Goal: Use online tool/utility: Use online tool/utility

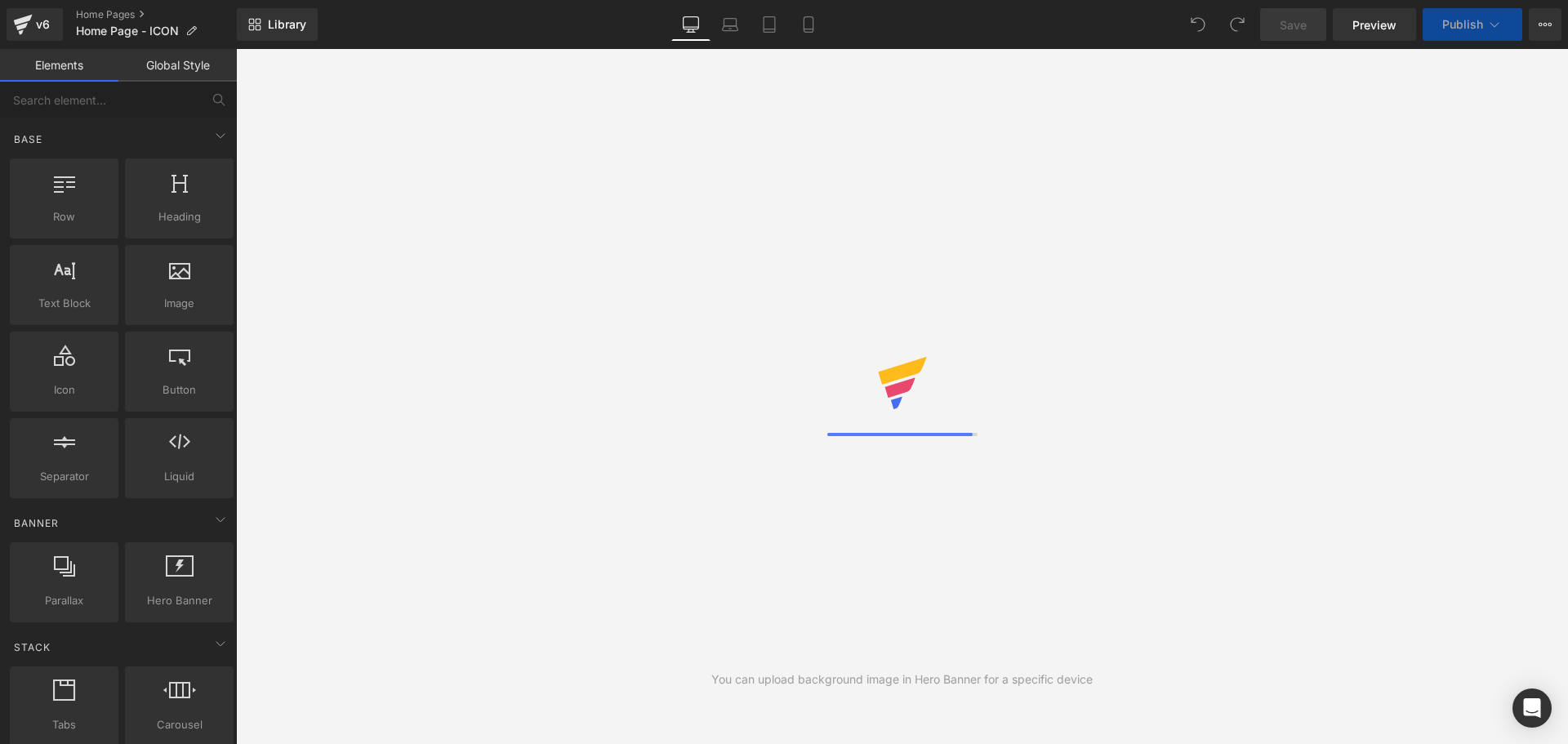
click at [898, 397] on icon at bounding box center [903, 383] width 53 height 52
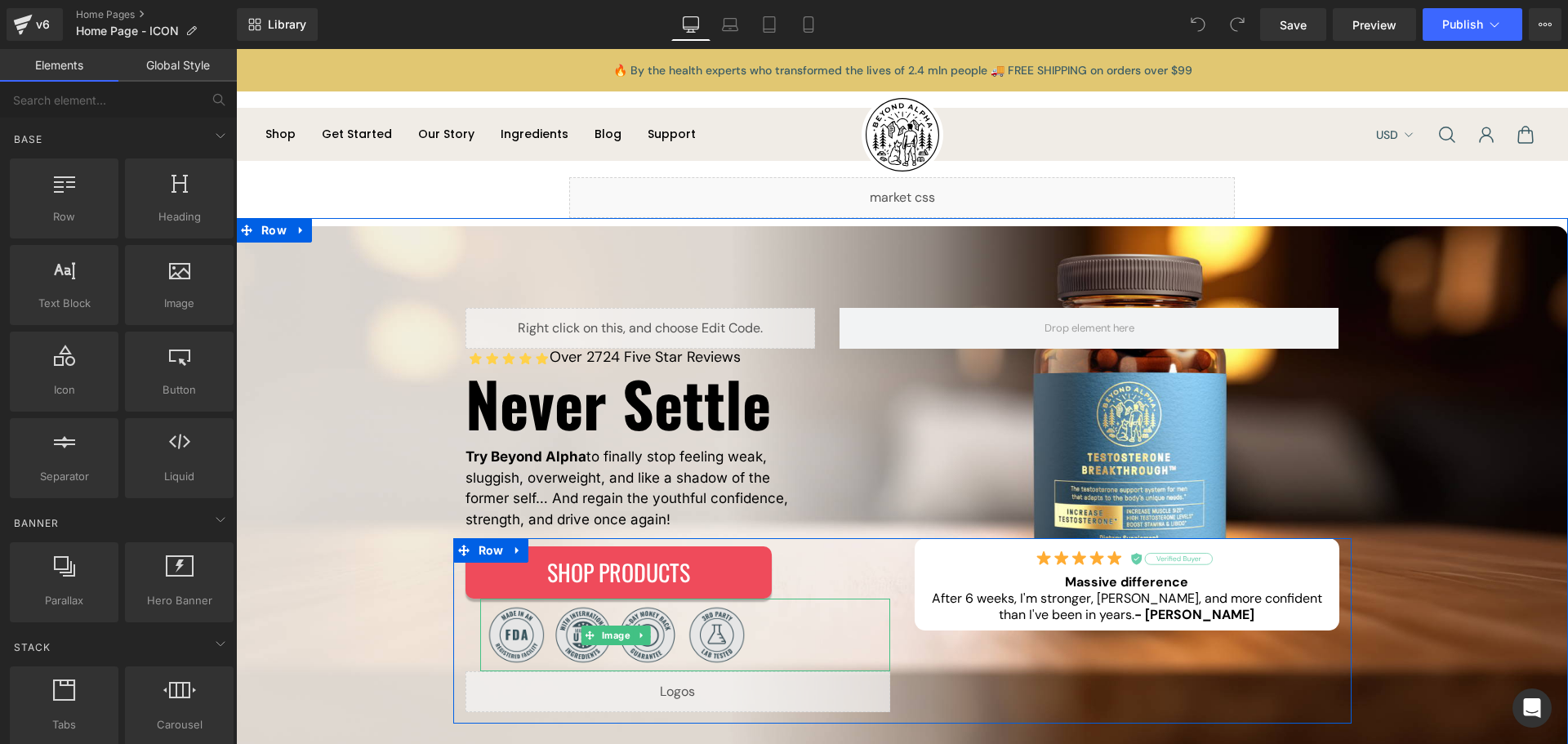
click at [670, 630] on img at bounding box center [615, 634] width 272 height 73
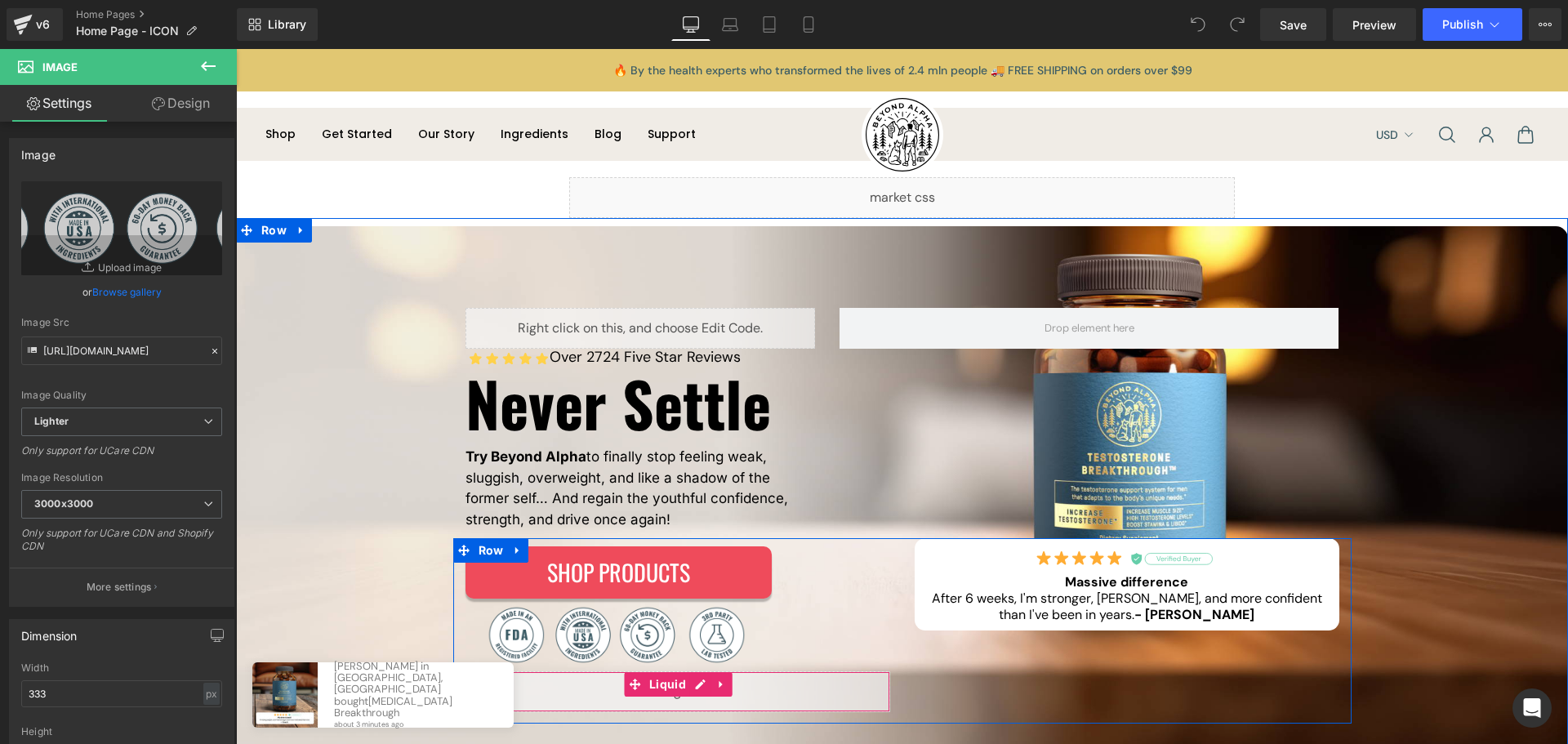
click at [683, 687] on div "Liquid" at bounding box center [677, 692] width 424 height 41
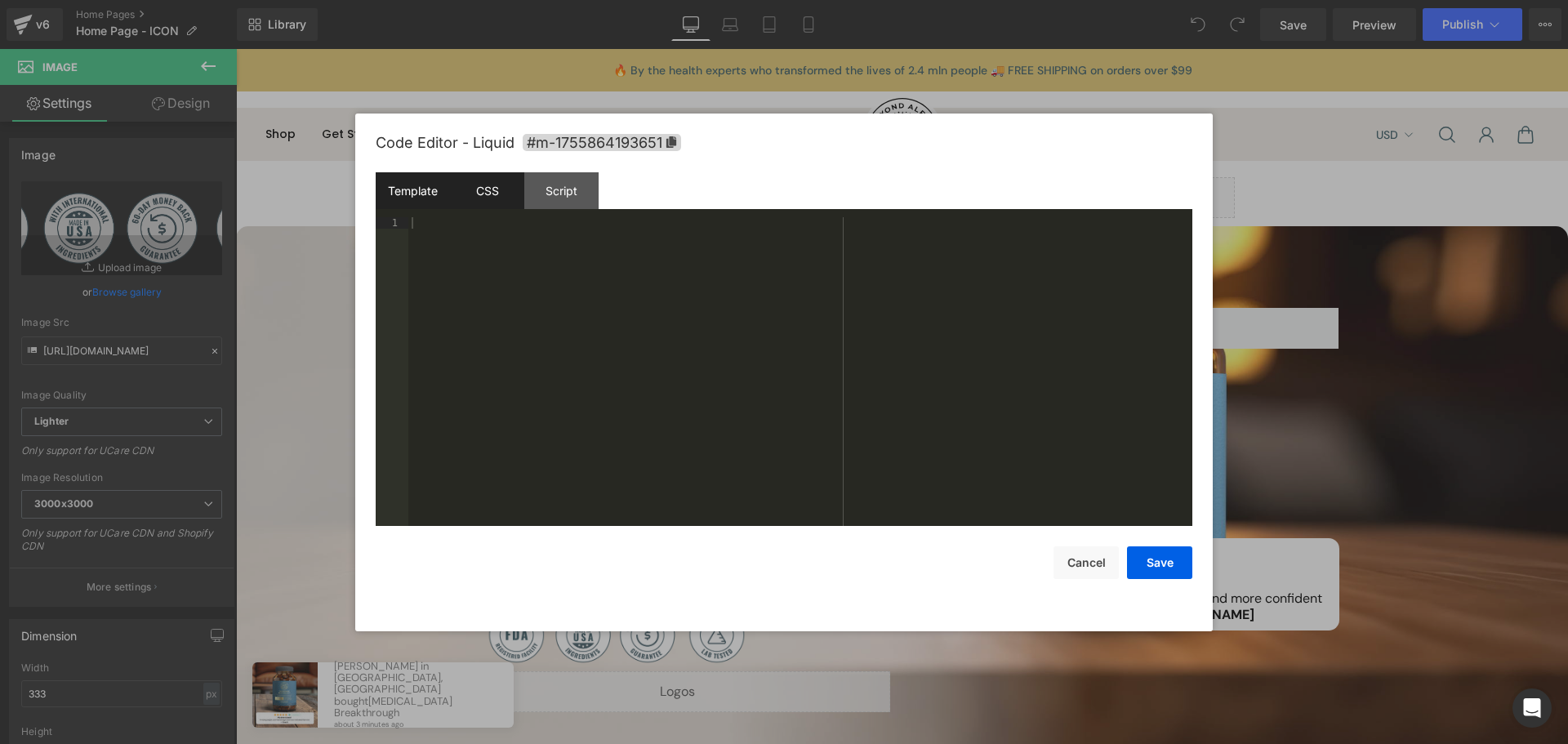
click at [501, 197] on div "CSS" at bounding box center [487, 190] width 75 height 37
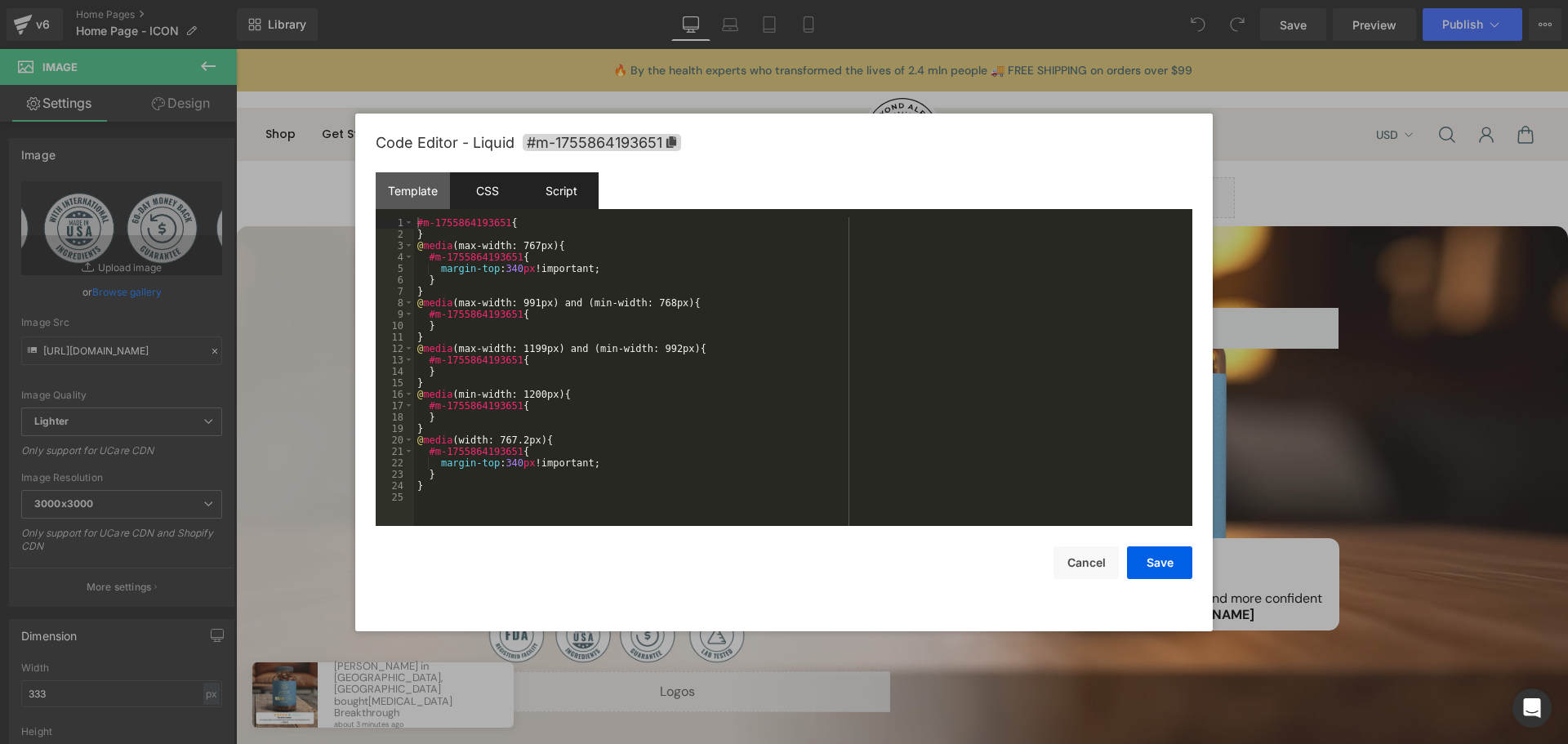
click at [578, 205] on div "Script" at bounding box center [561, 190] width 75 height 37
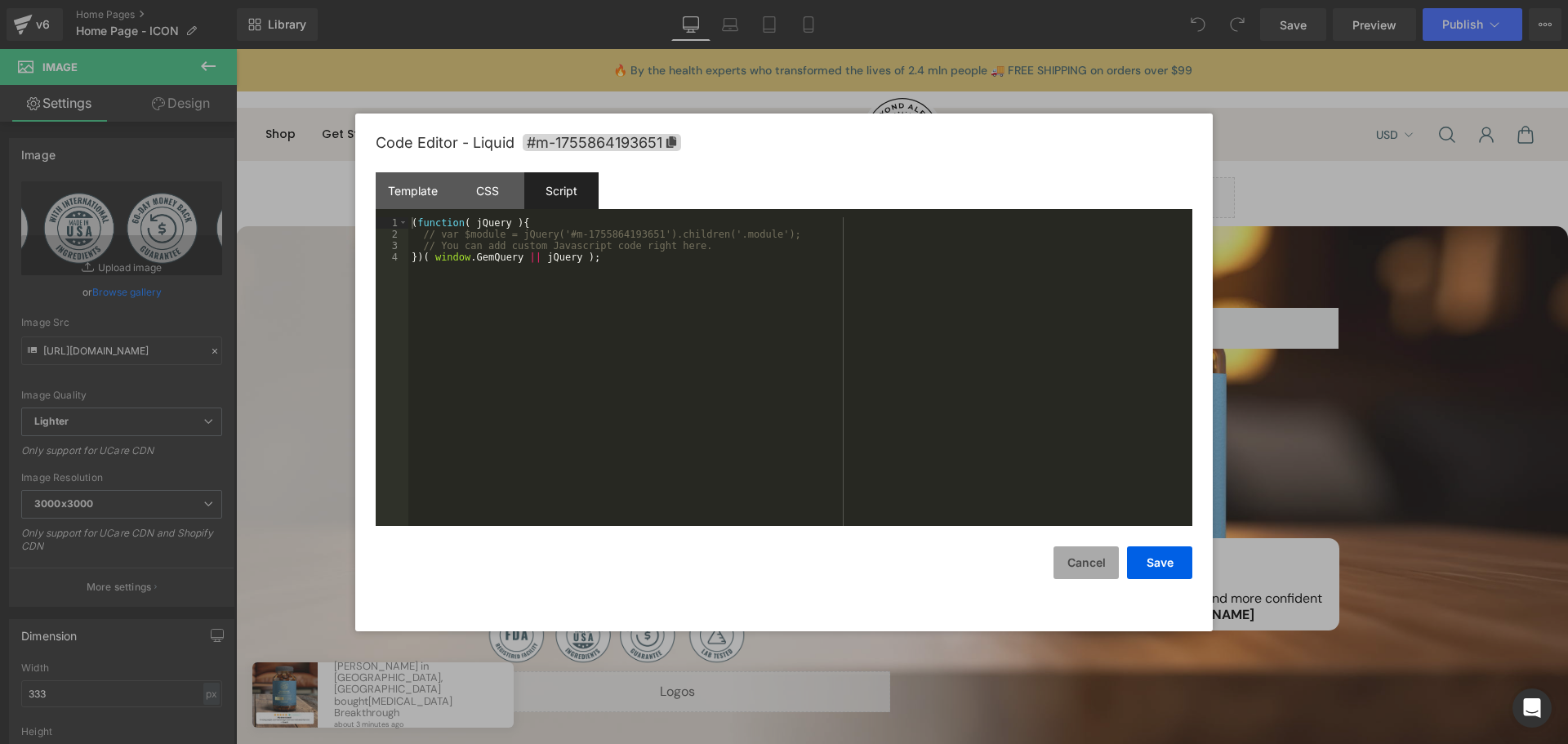
click at [1103, 568] on button "Cancel" at bounding box center [1086, 563] width 66 height 33
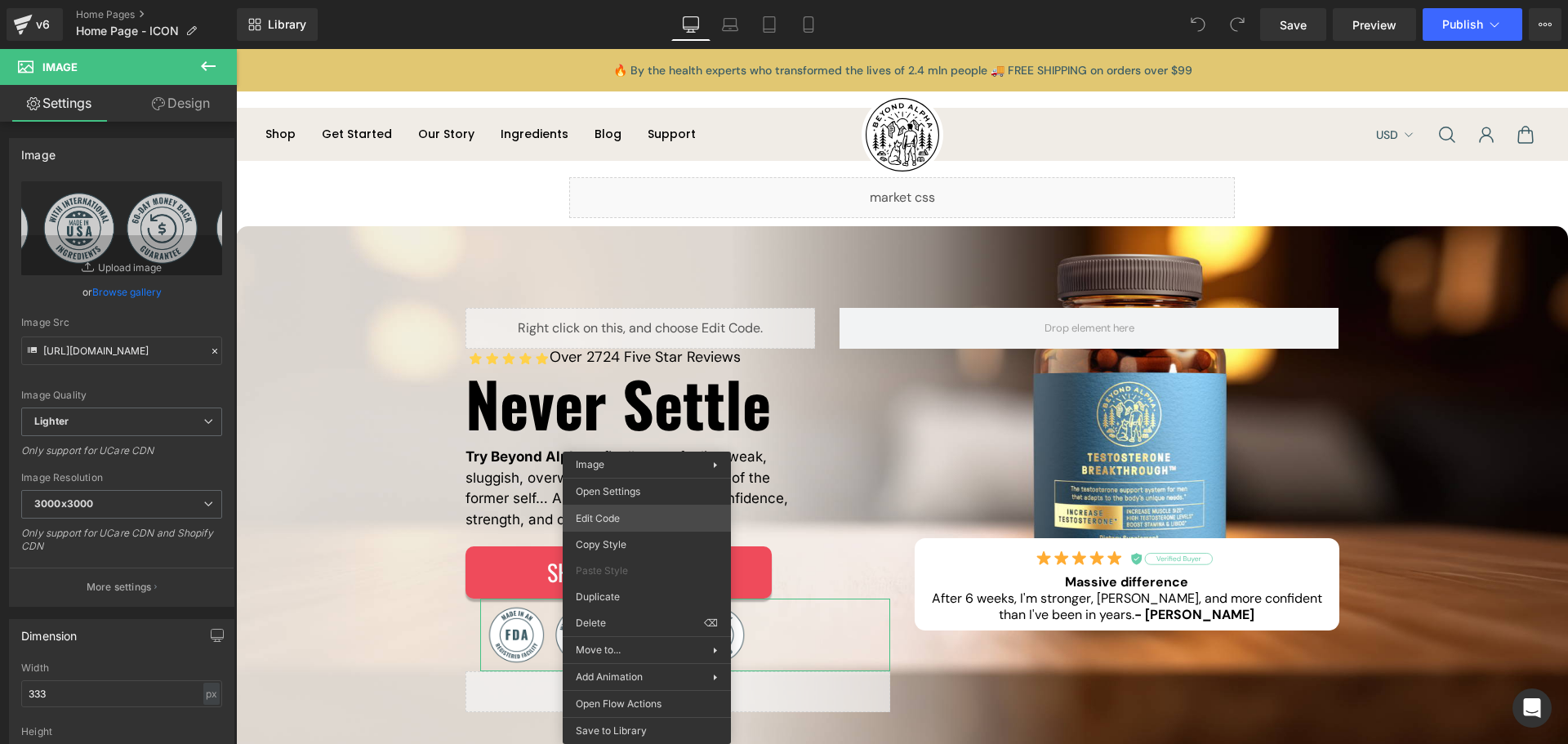
click at [656, 0] on div "You are previewing how the will restyle your page. You can not edit Elements in…" at bounding box center [784, 0] width 1568 height 0
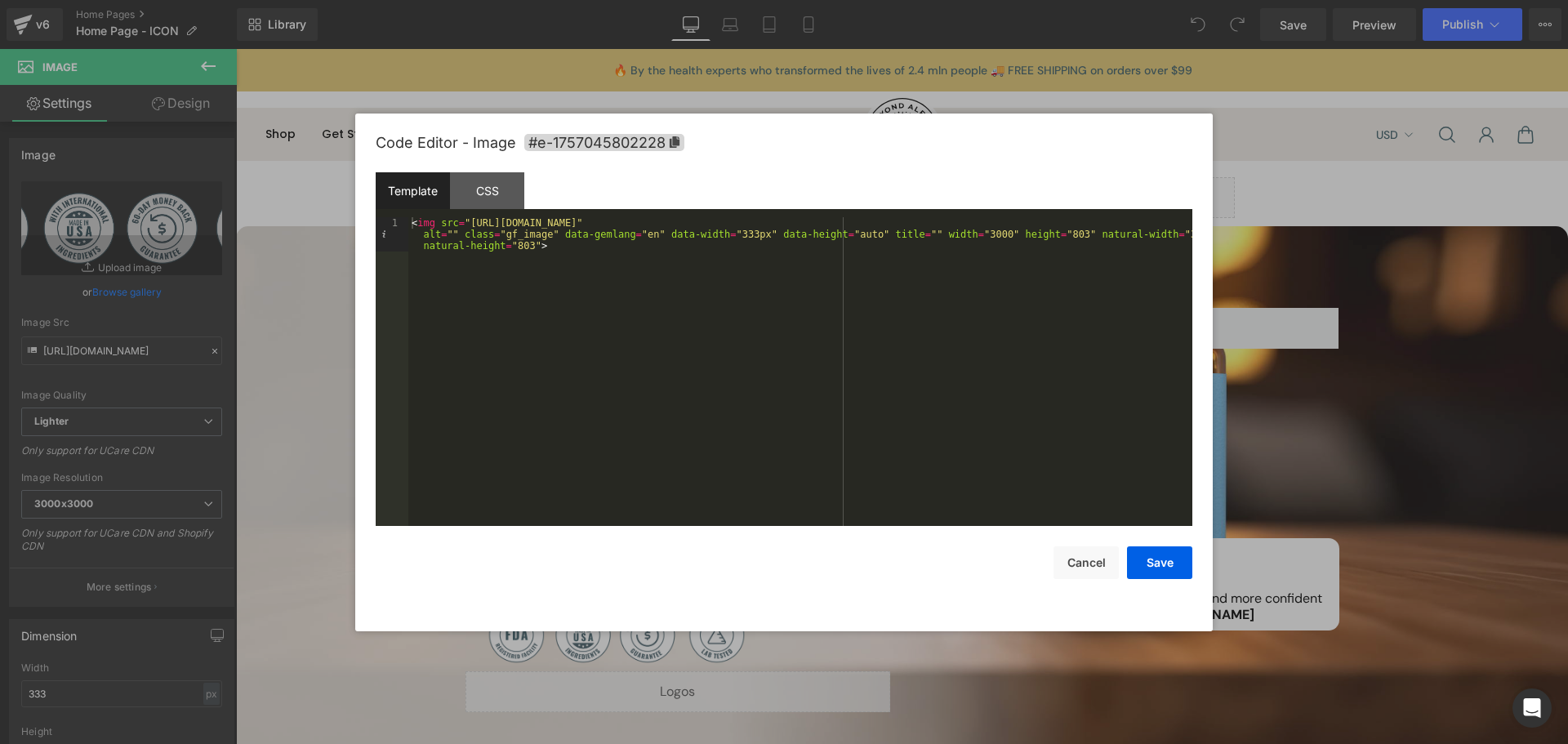
click at [804, 404] on div "< img src = "[URL][DOMAIN_NAME]" alt = "" class = "gf_image" data-gemlang = "en…" at bounding box center [800, 406] width 784 height 377
click at [1099, 555] on button "Cancel" at bounding box center [1086, 563] width 66 height 33
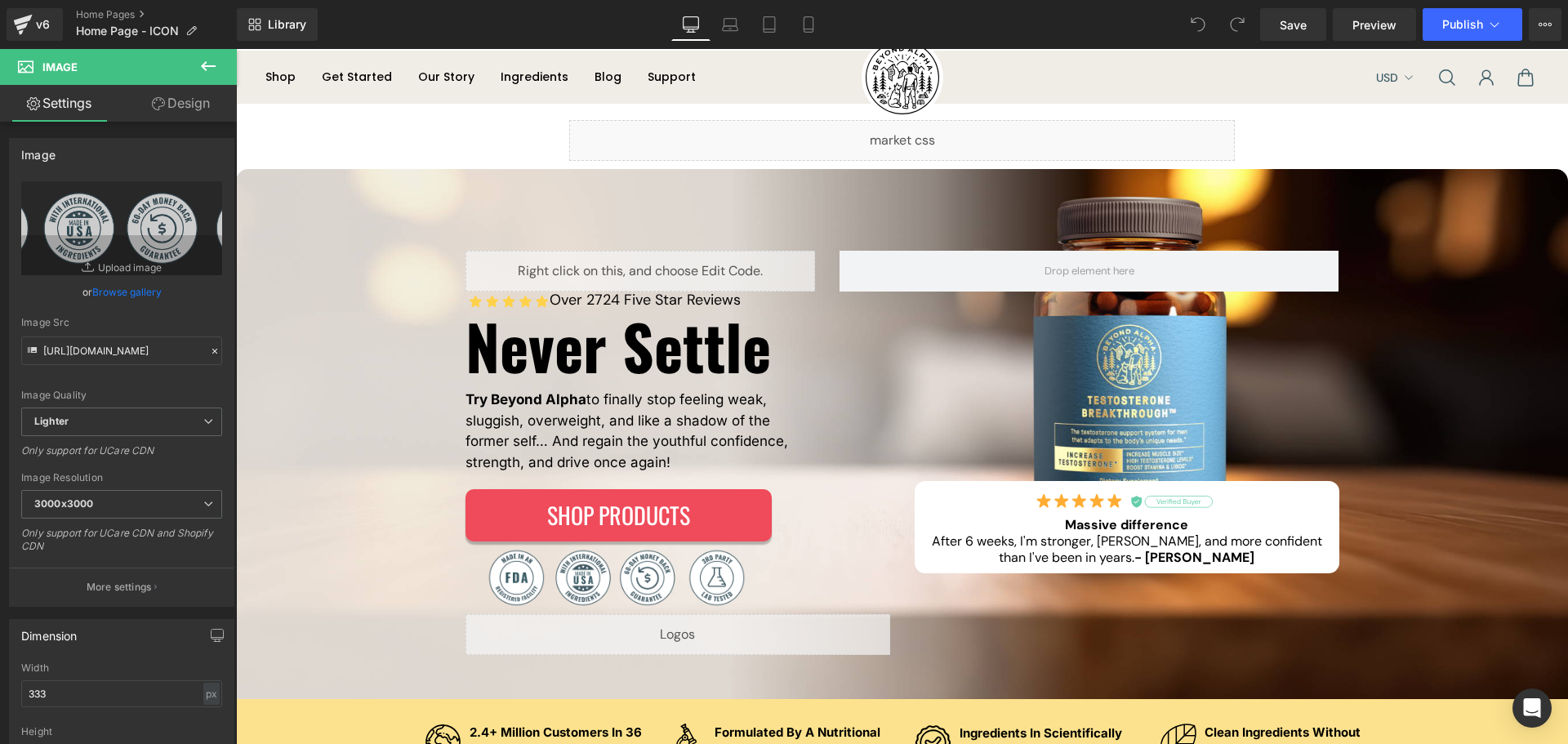
scroll to position [82, 0]
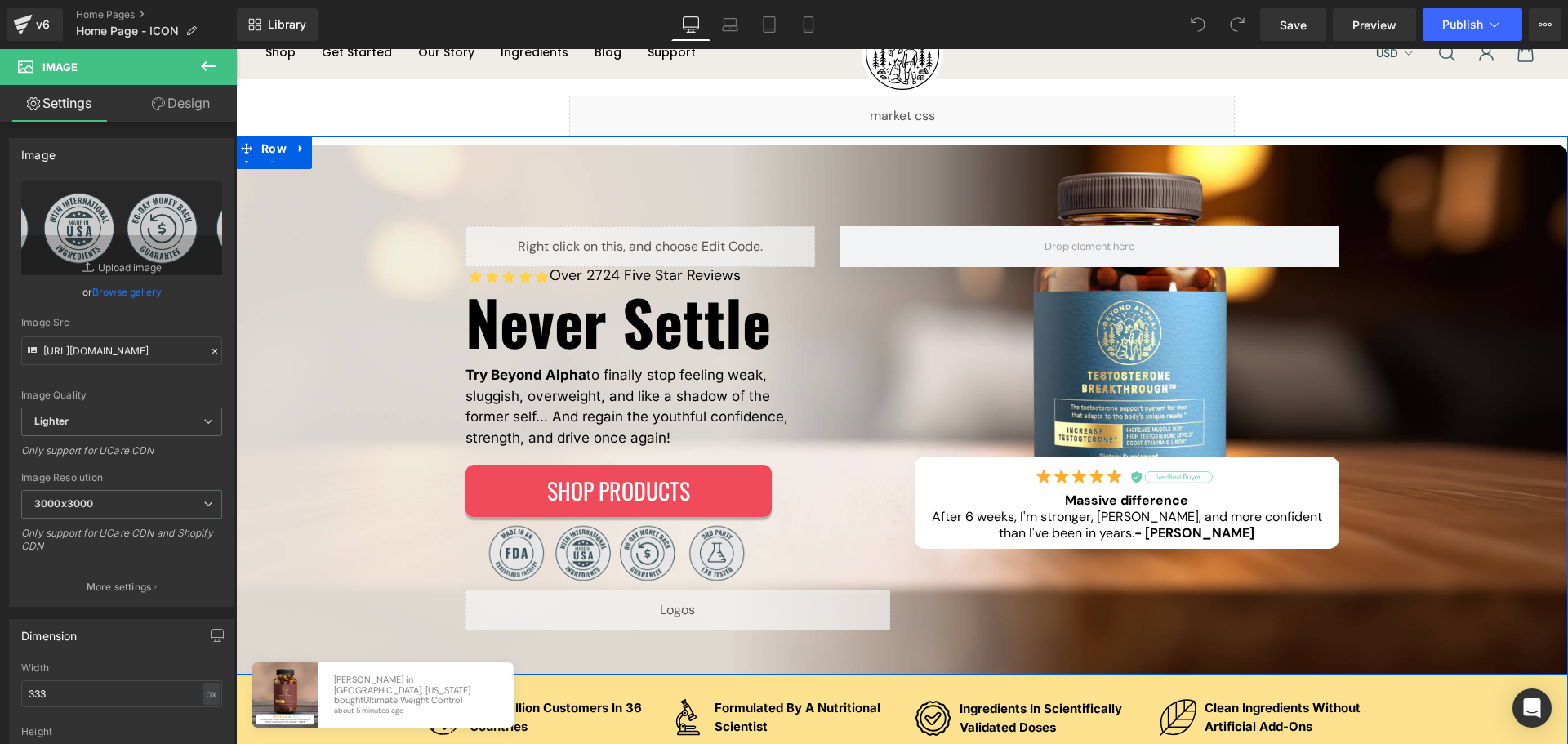
drag, startPoint x: 375, startPoint y: 600, endPoint x: 628, endPoint y: 557, distance: 256.6
click at [375, 600] on div "Liquid Over 2724 Five Star Reviews Text Block Row Never Settle Heading Try Beyo…" at bounding box center [901, 434] width 1266 height 416
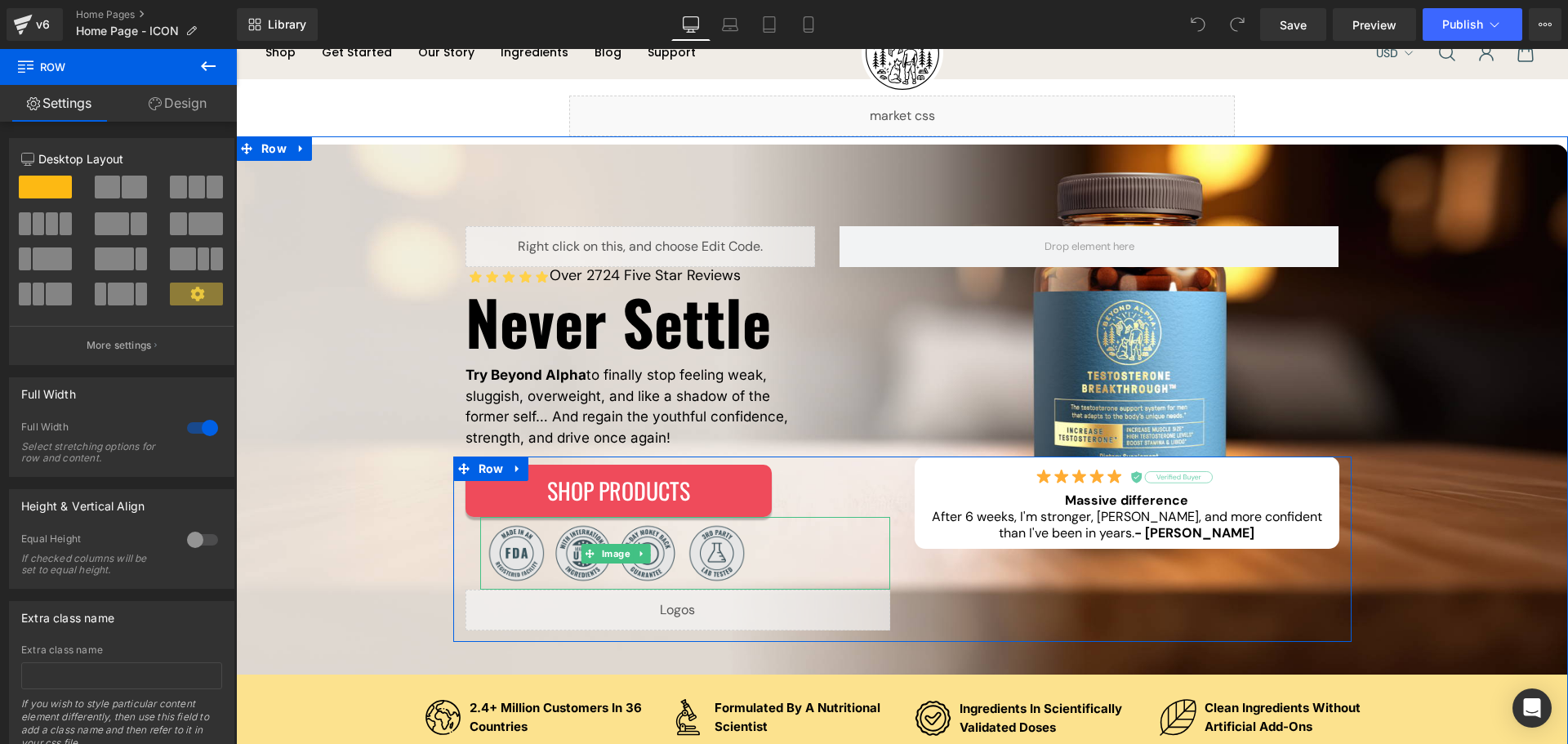
drag, startPoint x: 617, startPoint y: 550, endPoint x: 585, endPoint y: 560, distance: 33.5
click at [617, 550] on div "Image" at bounding box center [685, 553] width 410 height 73
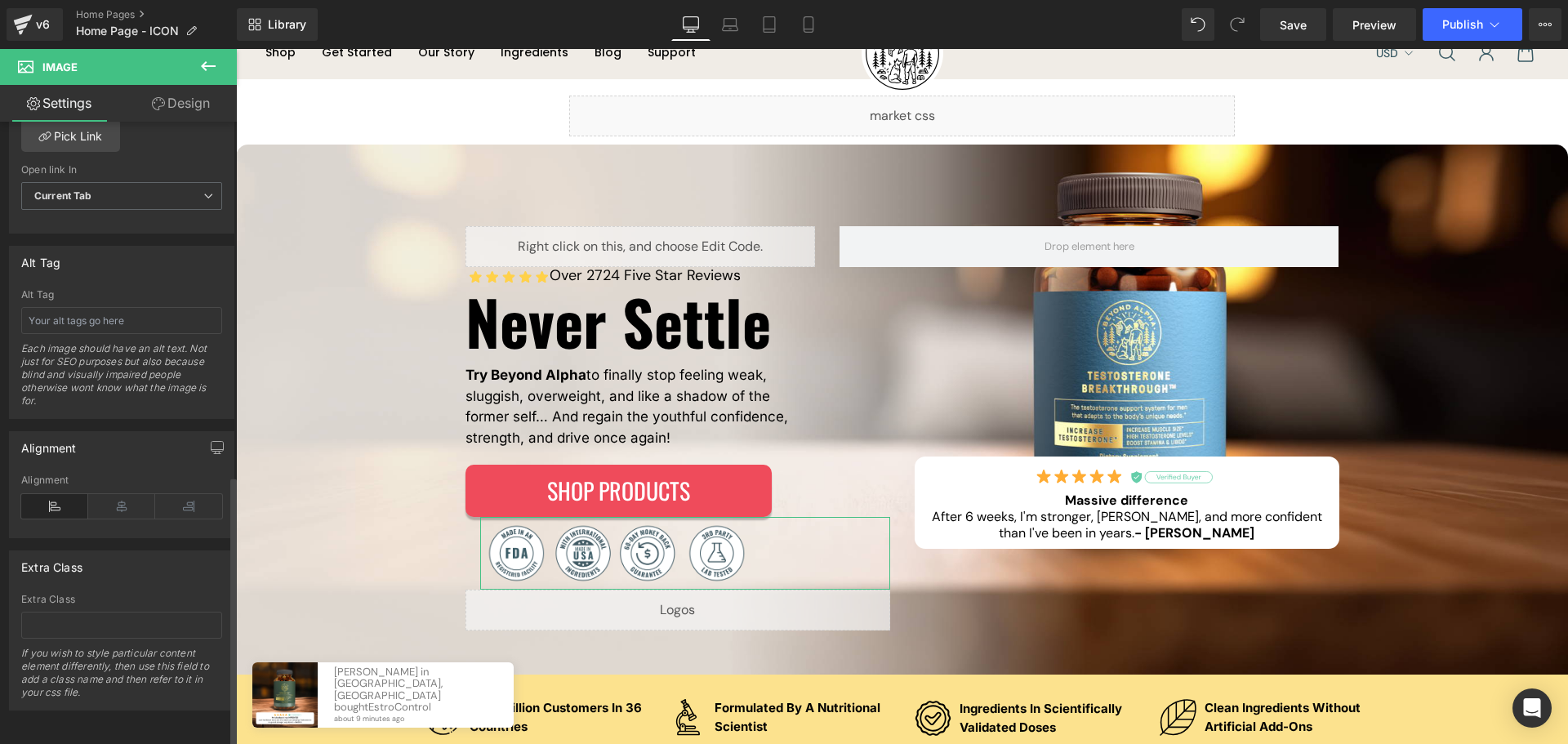
scroll to position [828, 0]
